Goal: Find specific fact: Find specific fact

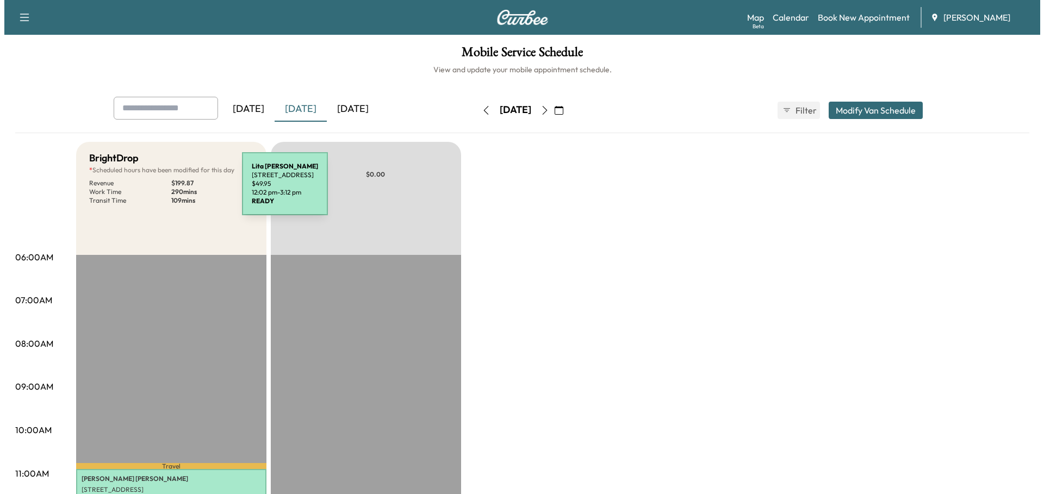
scroll to position [326, 0]
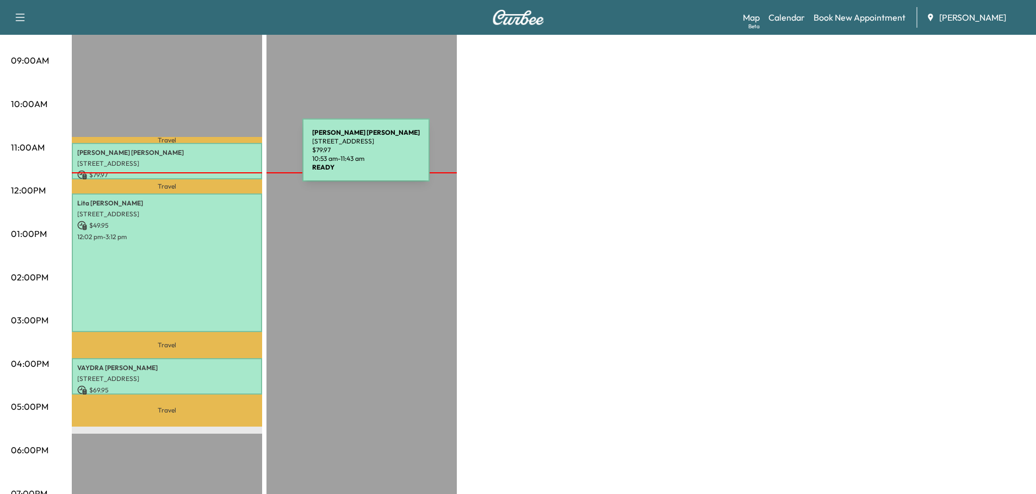
click at [221, 159] on p "[STREET_ADDRESS]" at bounding box center [166, 163] width 179 height 9
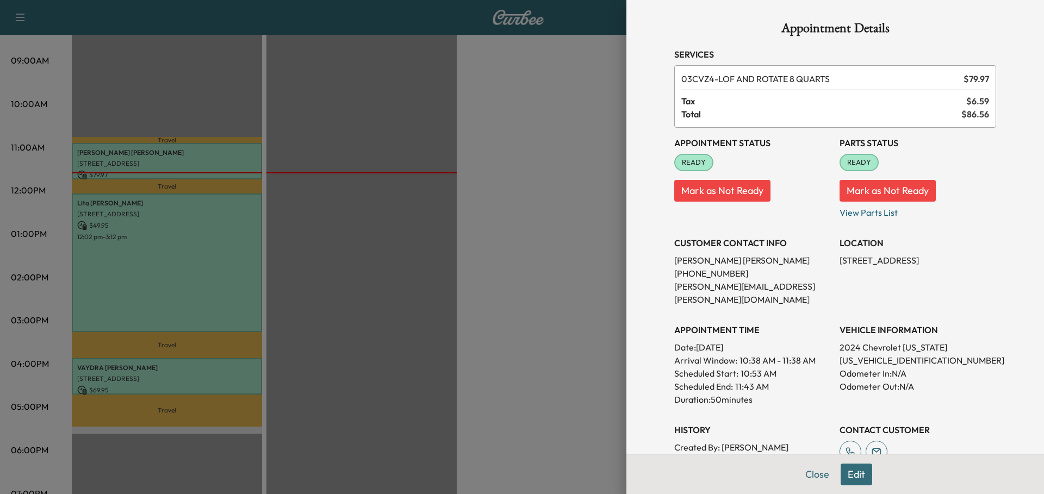
click at [894, 354] on p "[US_VEHICLE_IDENTIFICATION_NUMBER]" at bounding box center [917, 360] width 157 height 13
copy p "[US_VEHICLE_IDENTIFICATION_NUMBER]"
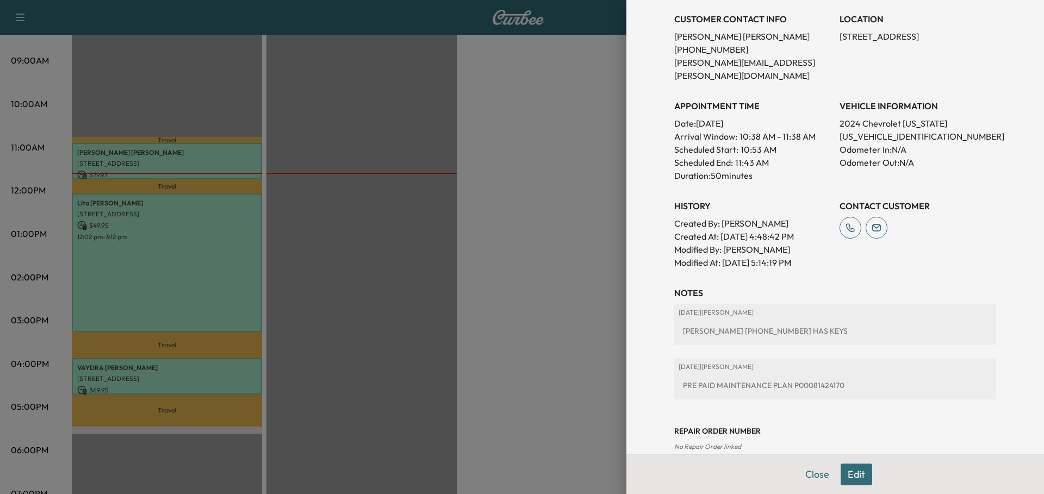
scroll to position [230, 0]
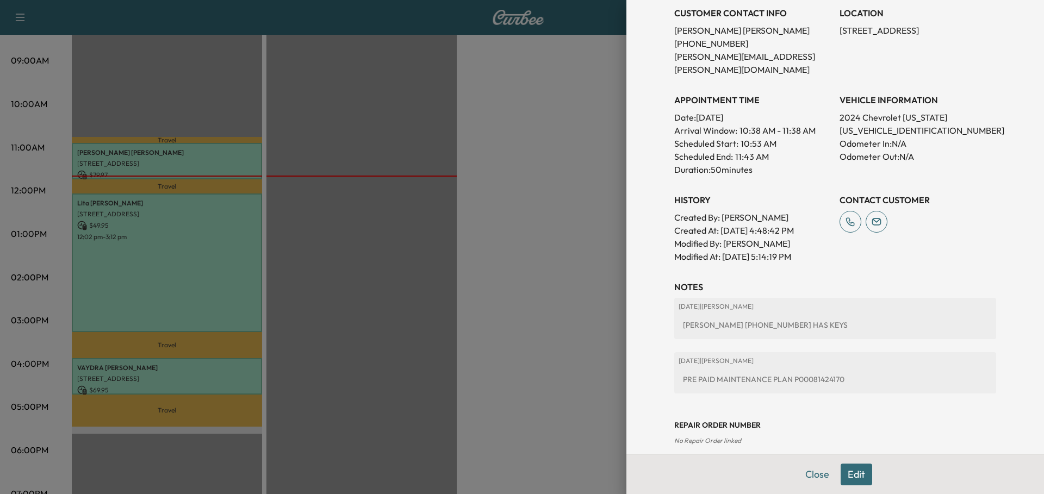
click at [405, 244] on div at bounding box center [522, 247] width 1044 height 494
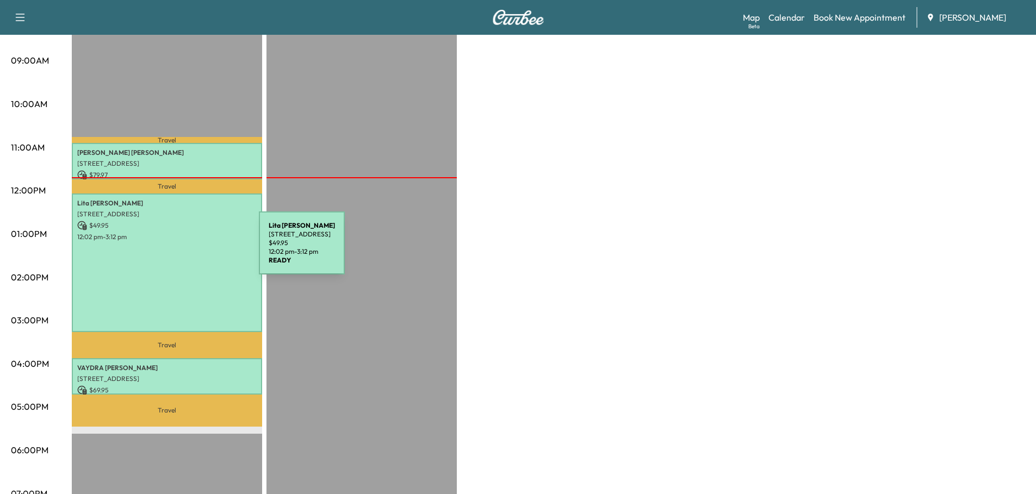
click at [177, 250] on div "[PERSON_NAME] [STREET_ADDRESS] $ 49.95 12:02 pm - 3:12 pm" at bounding box center [167, 263] width 190 height 139
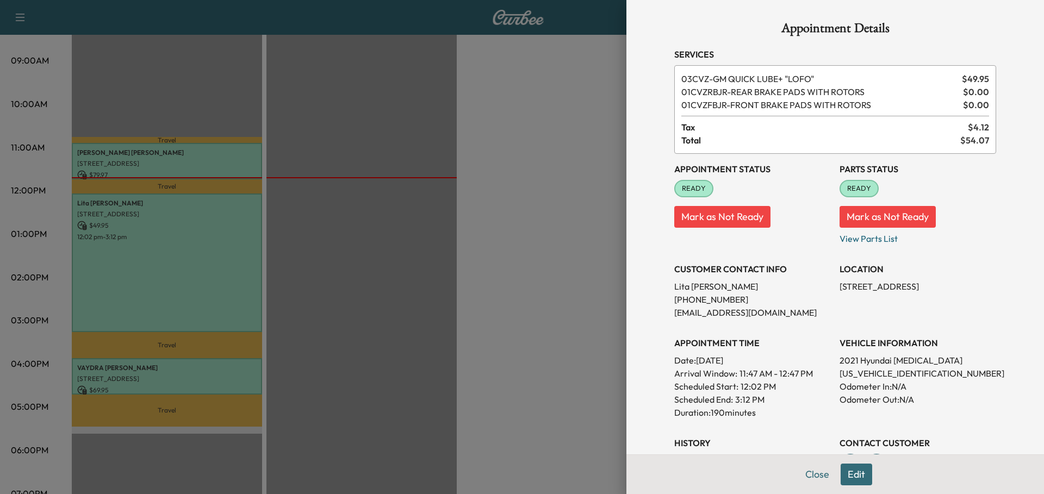
click at [226, 158] on div at bounding box center [522, 247] width 1044 height 494
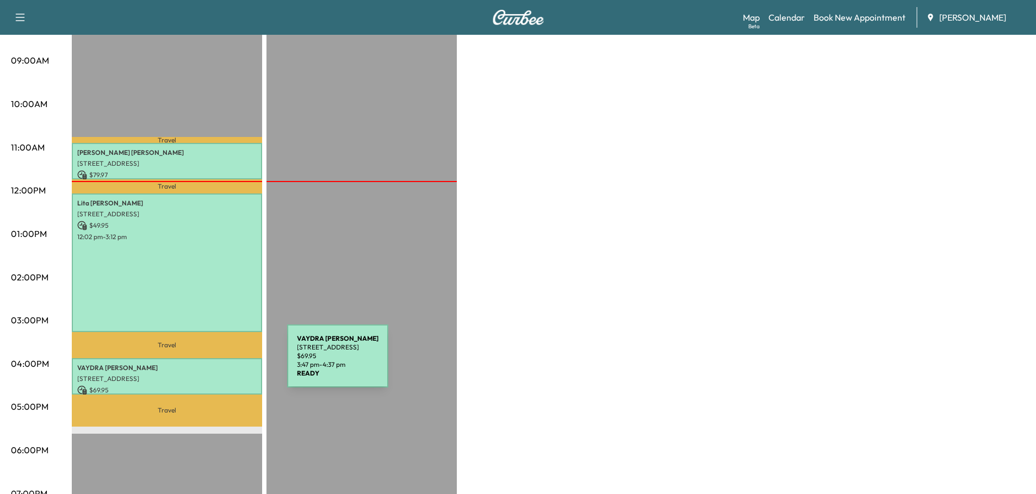
click at [206, 364] on p "[PERSON_NAME]" at bounding box center [166, 368] width 179 height 9
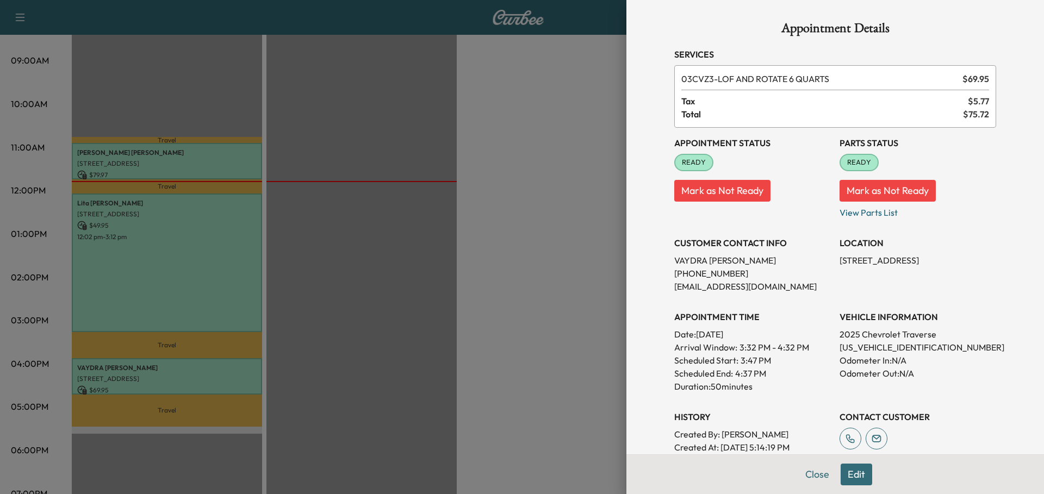
click at [875, 346] on p "[US_VEHICLE_IDENTIFICATION_NUMBER]" at bounding box center [917, 347] width 157 height 13
click at [866, 350] on p "[US_VEHICLE_IDENTIFICATION_NUMBER]" at bounding box center [917, 347] width 157 height 13
copy p "[US_VEHICLE_IDENTIFICATION_NUMBER]"
